Goal: Transaction & Acquisition: Purchase product/service

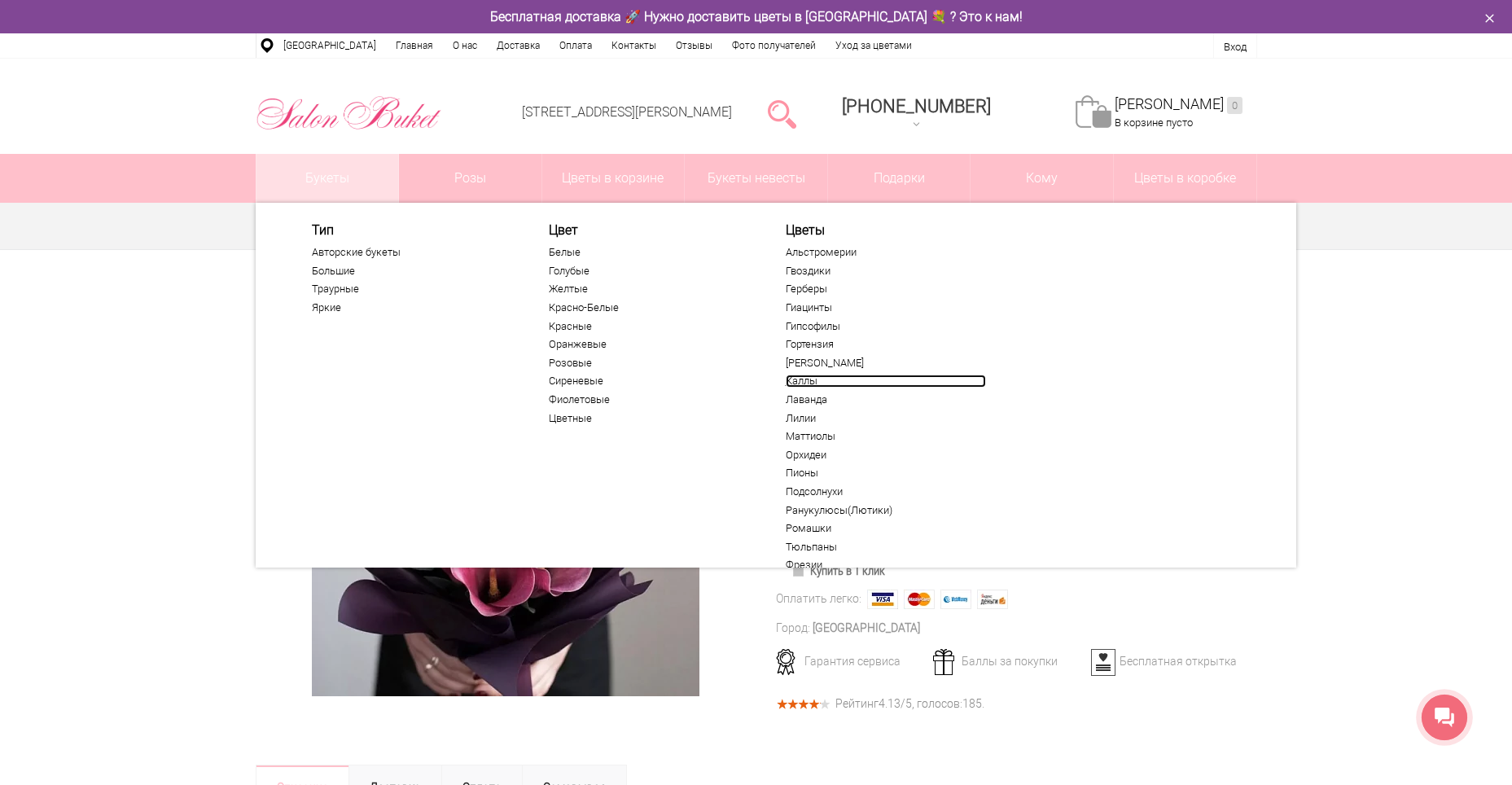
click at [802, 383] on link "Каллы" at bounding box center [885, 381] width 200 height 13
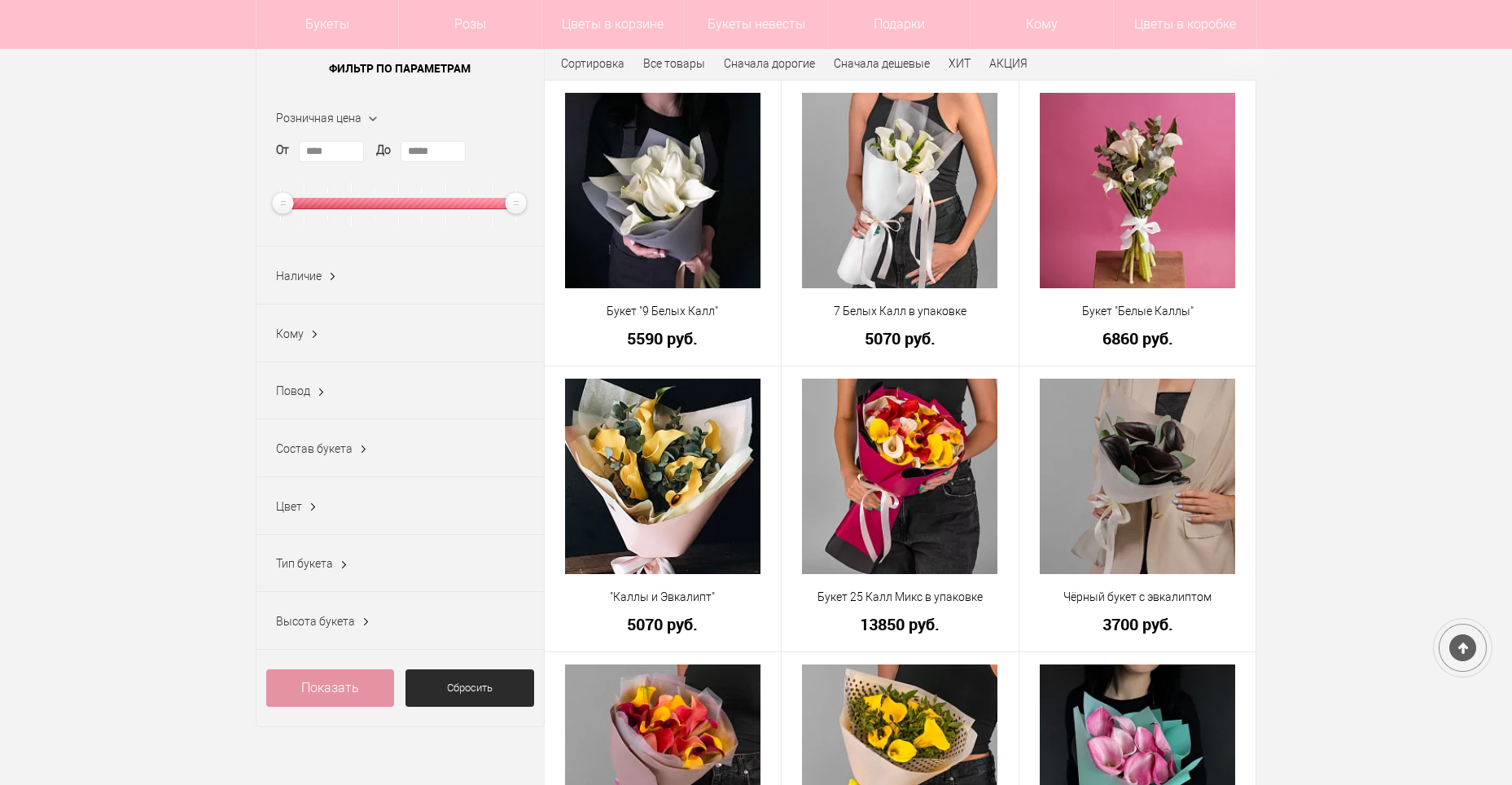
scroll to position [244, 0]
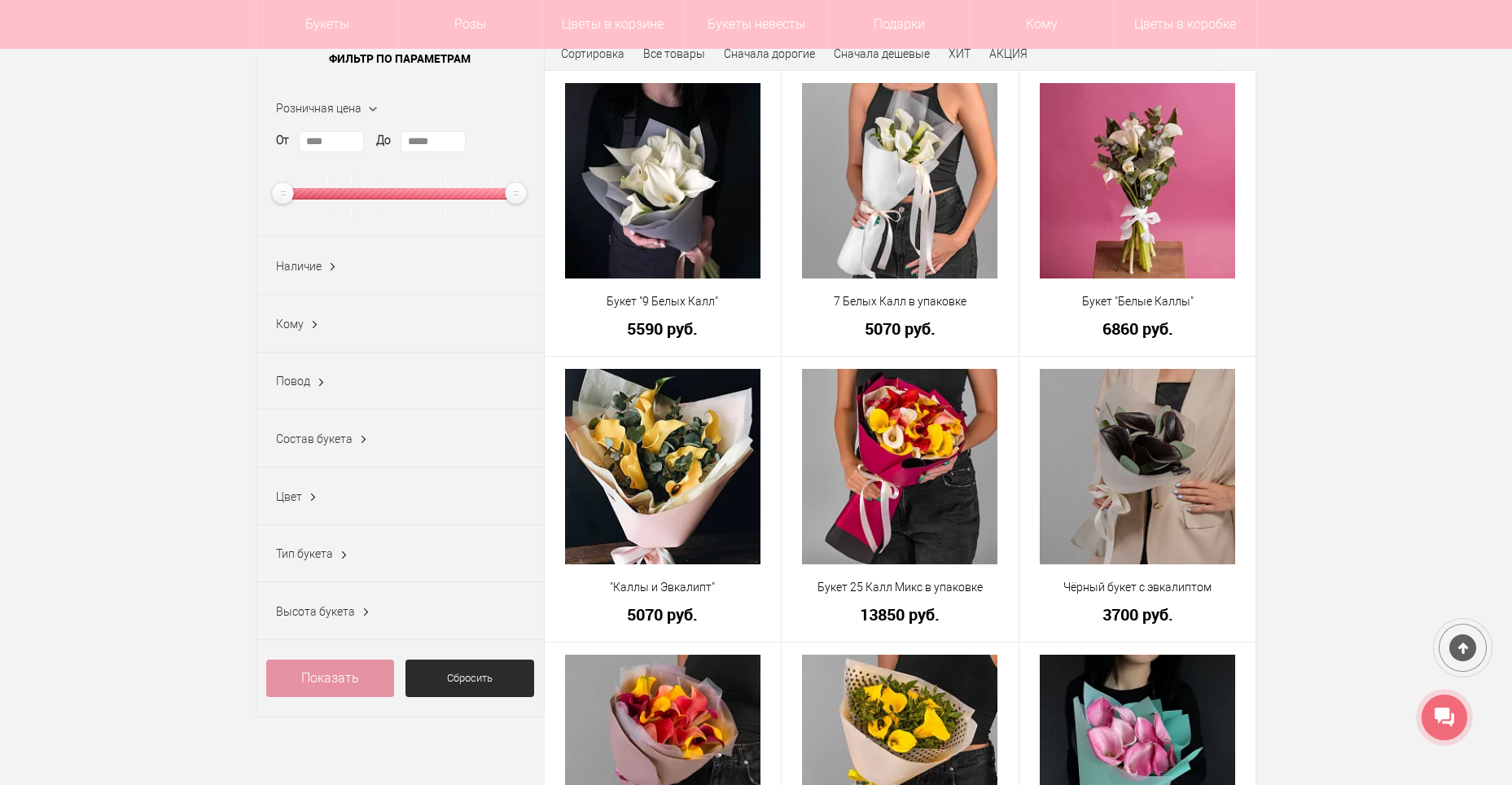
click at [291, 389] on div "Повод" at bounding box center [292, 381] width 34 height 16
click at [302, 387] on span "Повод" at bounding box center [292, 381] width 34 height 13
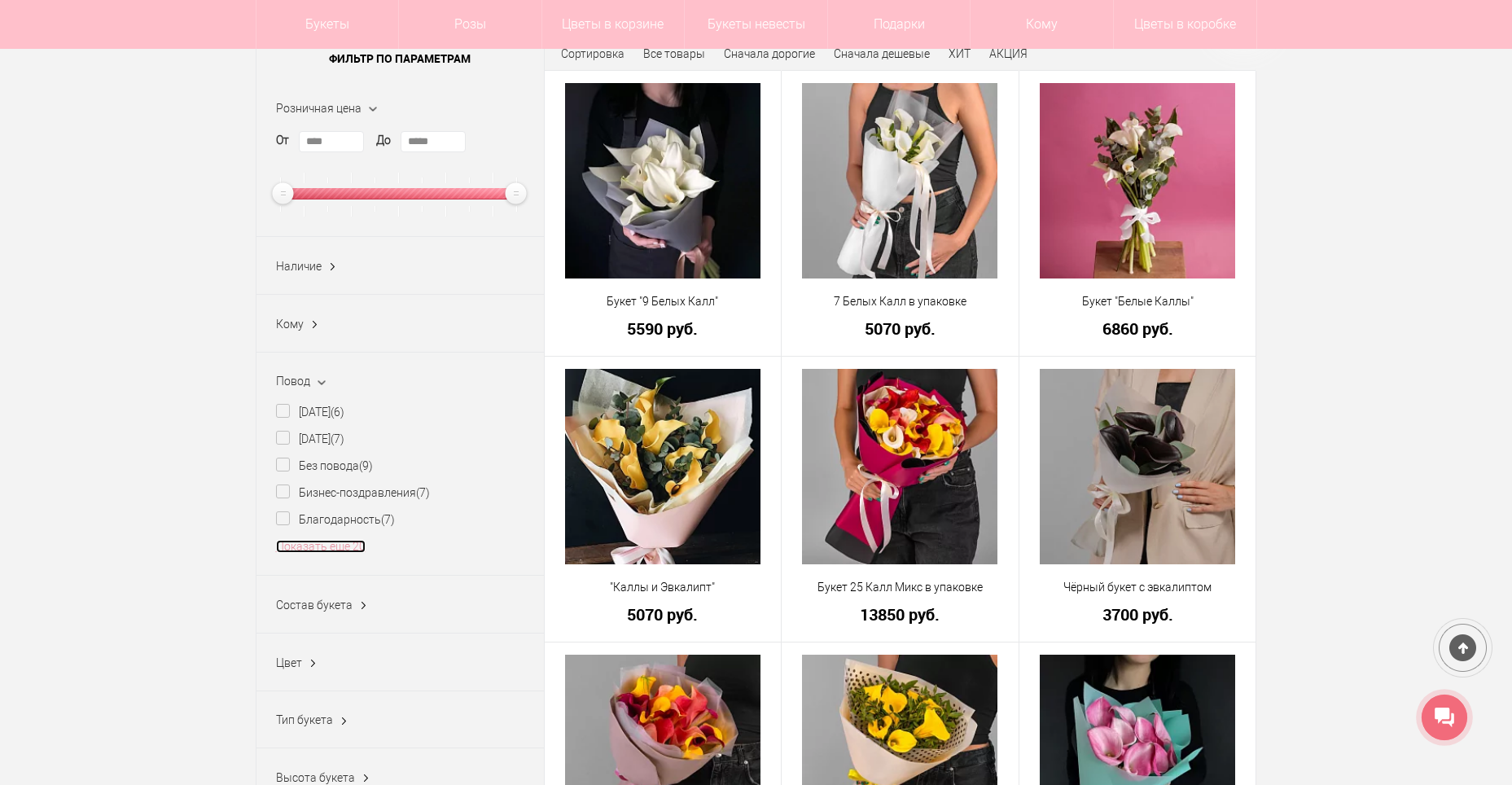
click at [306, 552] on link "Показать еще 20" at bounding box center [321, 546] width 90 height 13
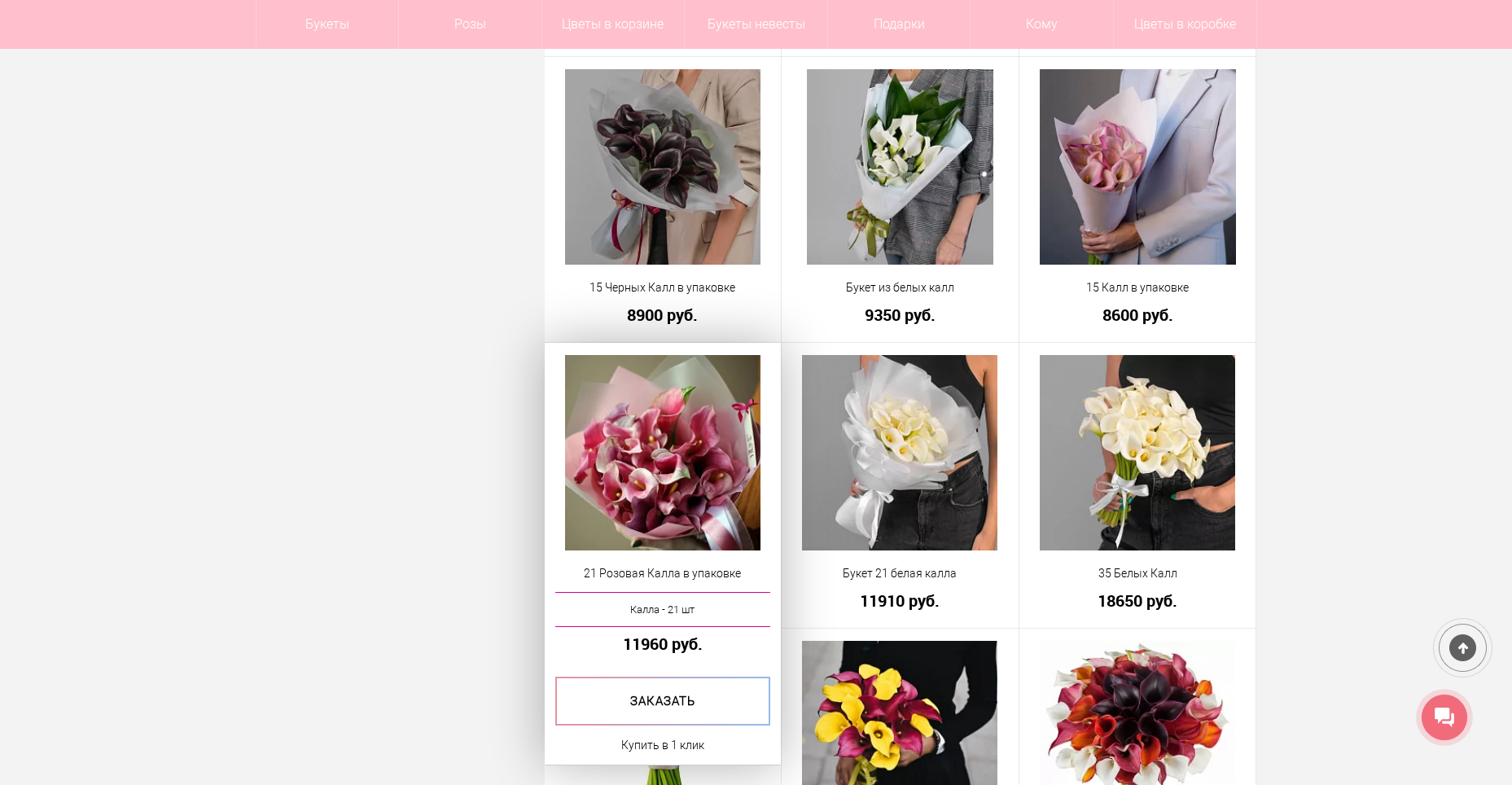
scroll to position [2769, 0]
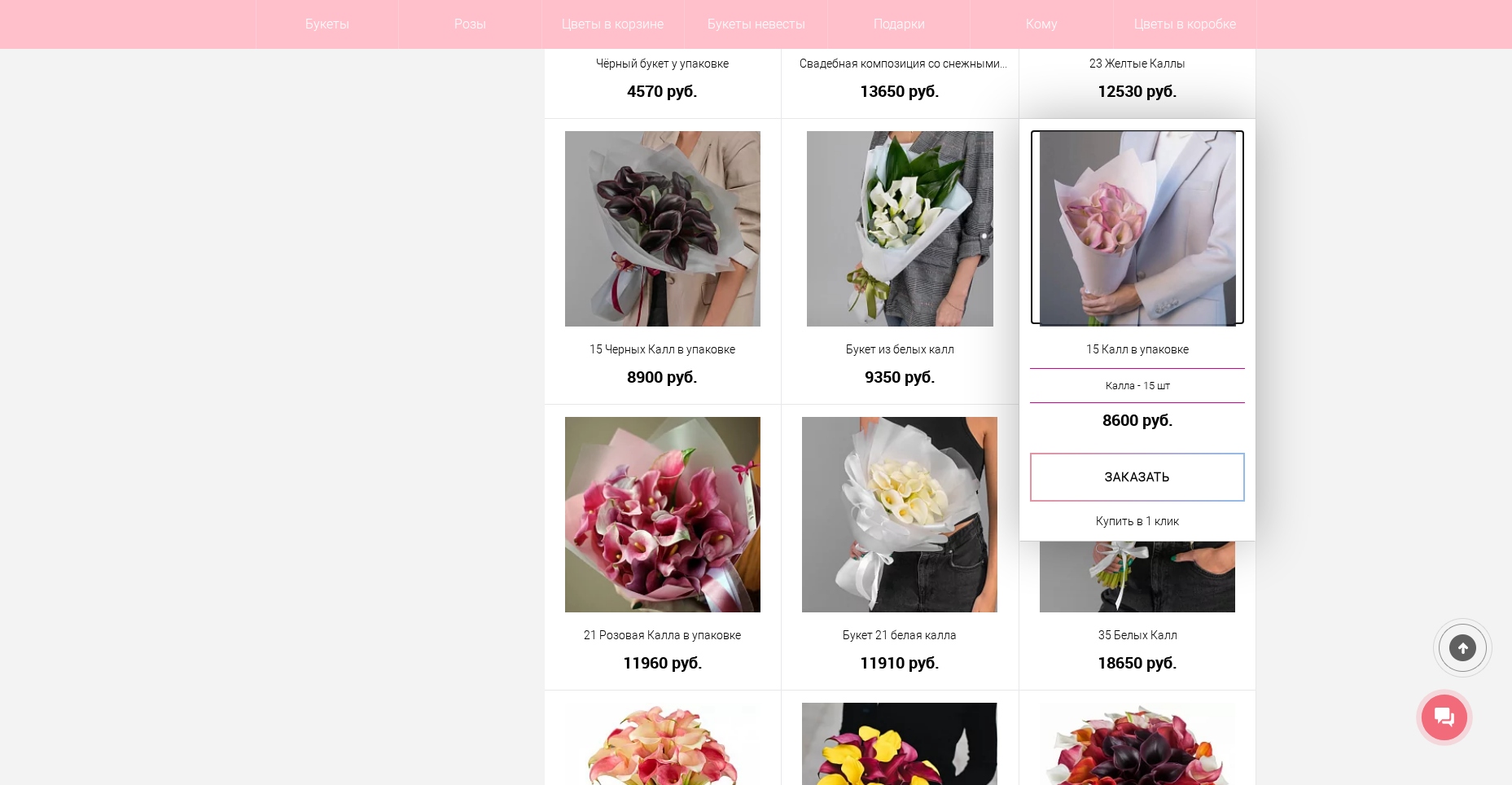
click at [1159, 233] on img at bounding box center [1138, 229] width 196 height 196
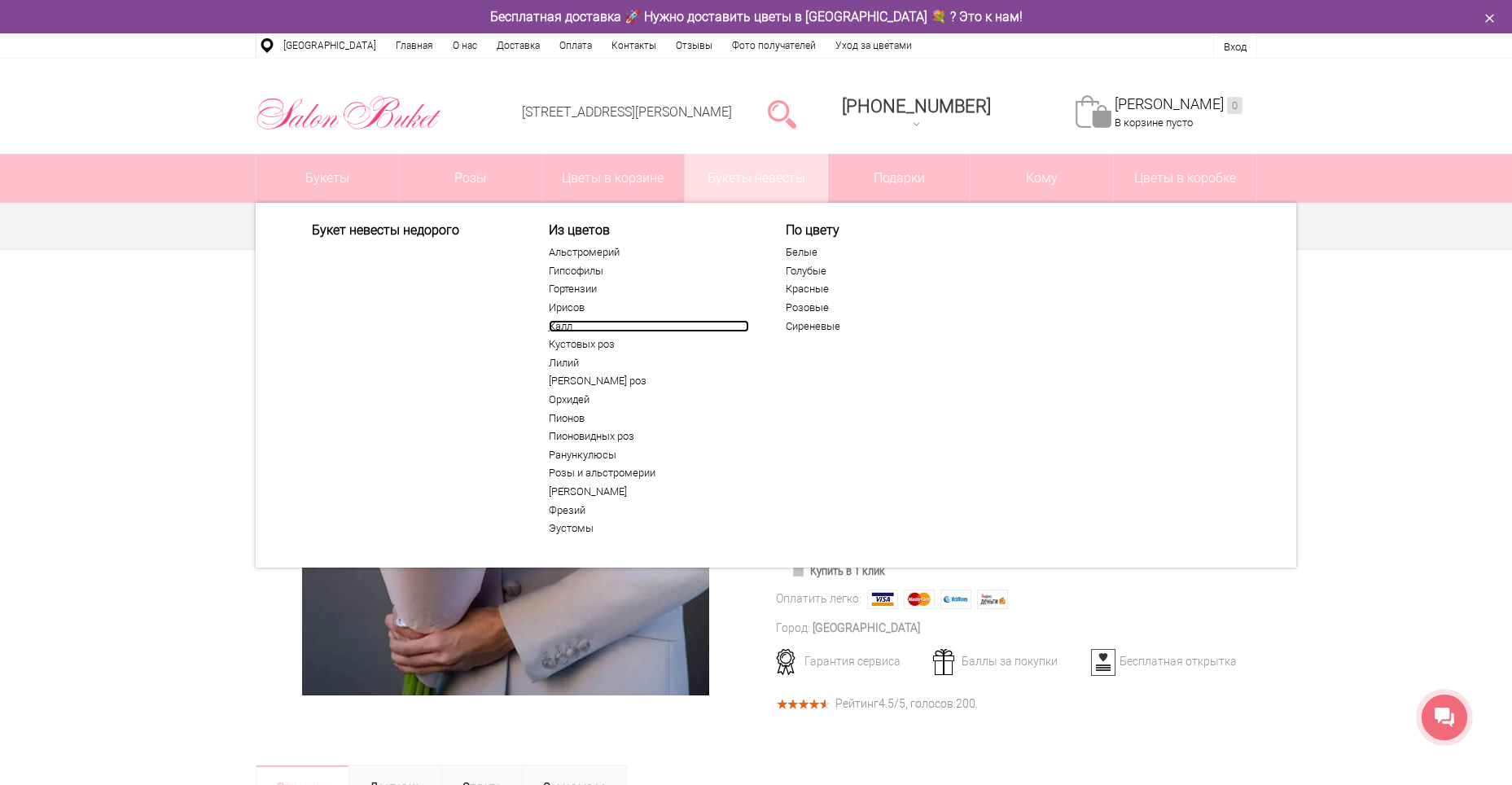
click at [553, 327] on link "Калл" at bounding box center [648, 326] width 200 height 13
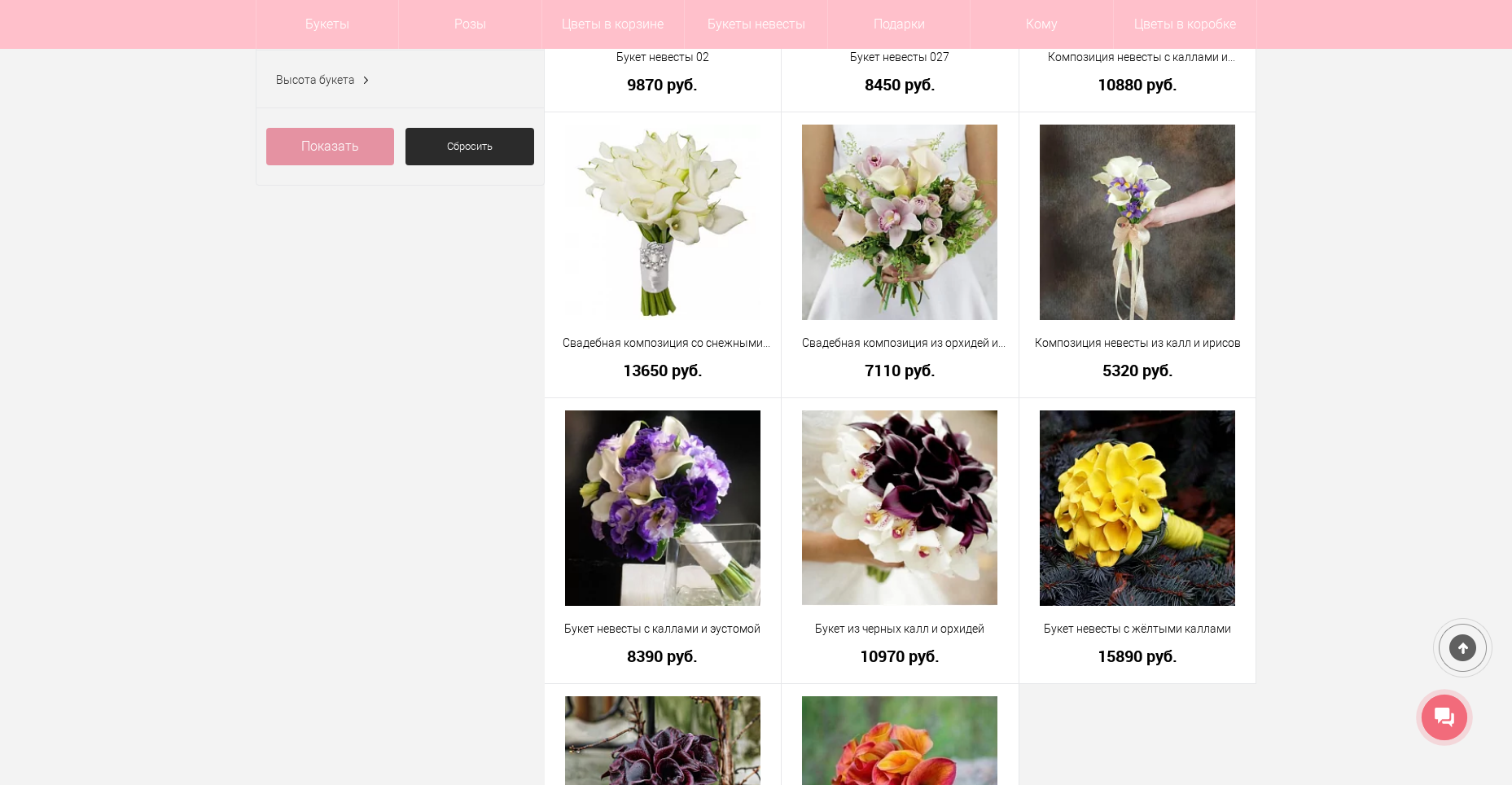
scroll to position [163, 0]
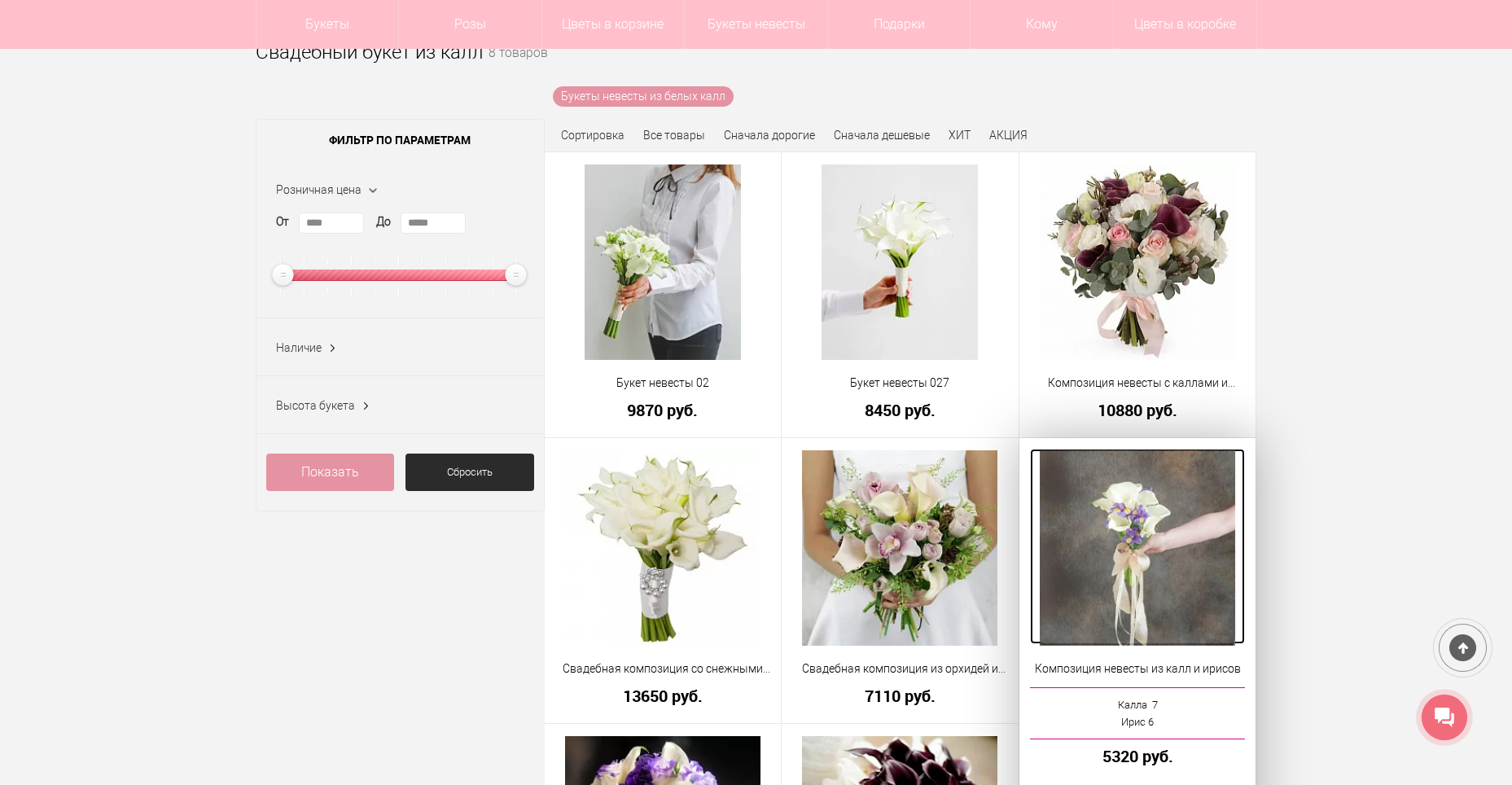
click at [1187, 535] on img at bounding box center [1138, 548] width 195 height 196
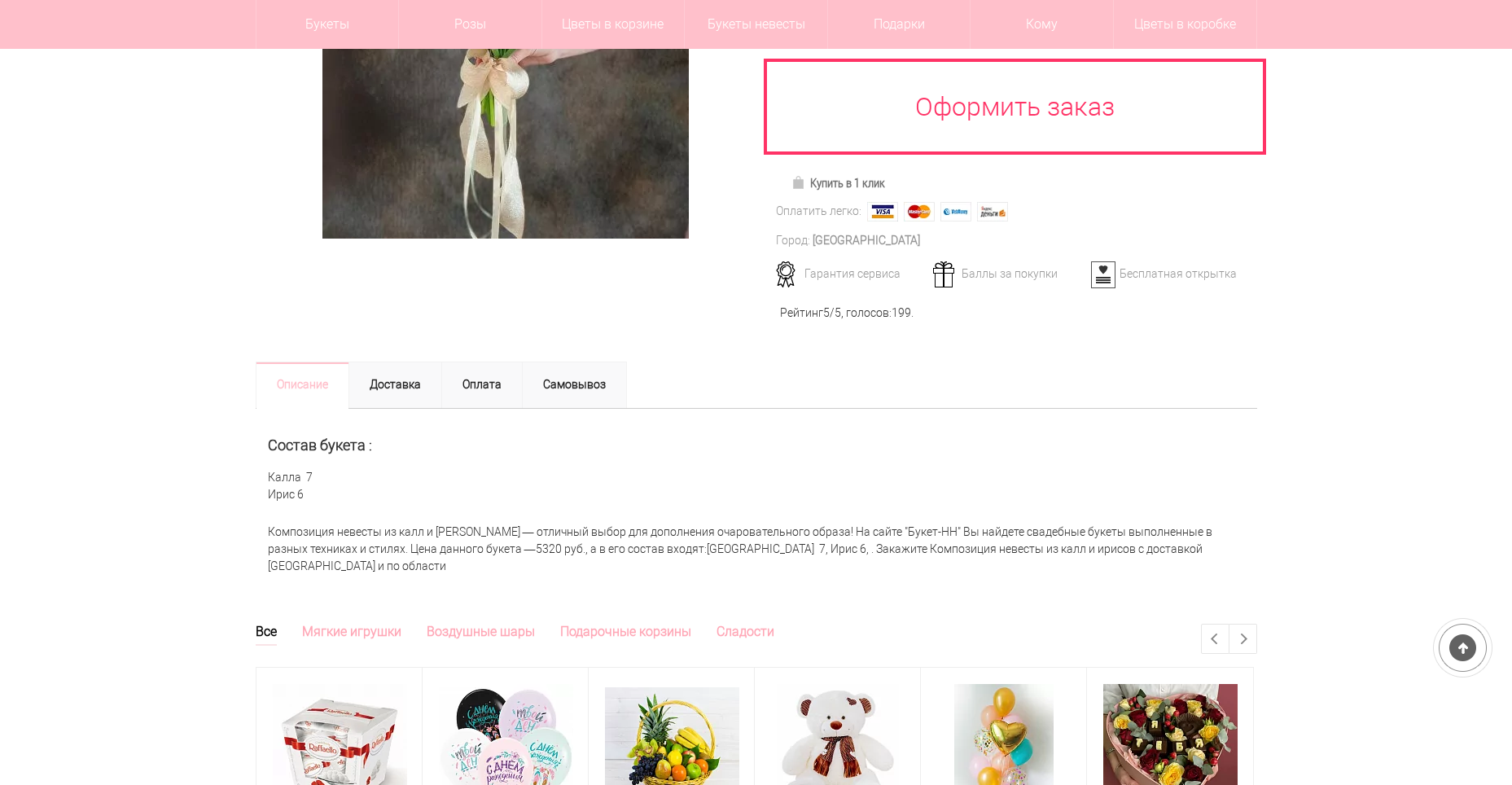
scroll to position [407, 0]
